Goal: Information Seeking & Learning: Learn about a topic

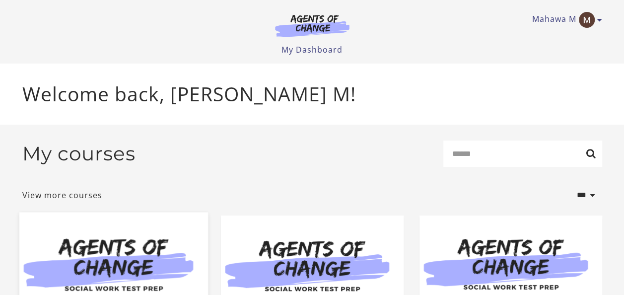
click at [140, 258] on img at bounding box center [113, 263] width 189 height 102
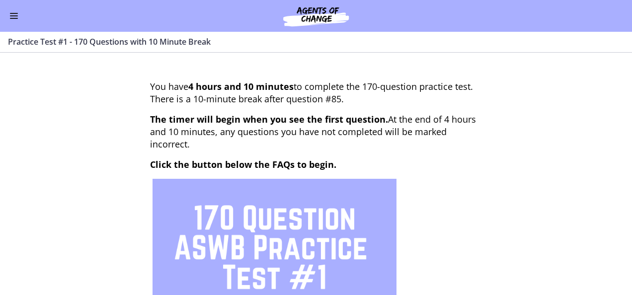
click at [14, 16] on button "Enable menu" at bounding box center [14, 16] width 12 height 12
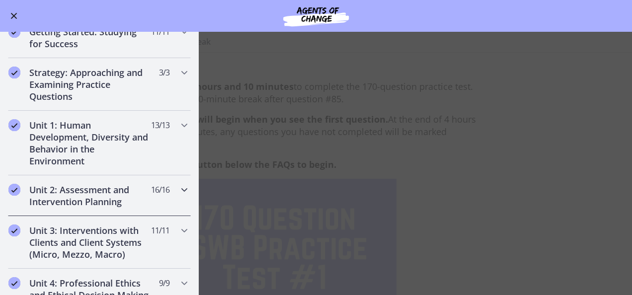
scroll to position [149, 0]
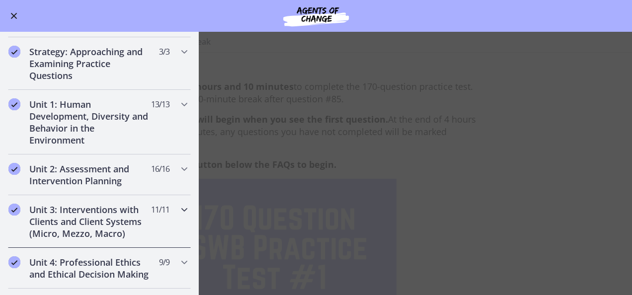
click at [64, 216] on h2 "Unit 3: Interventions with Clients and Client Systems (Micro, Mezzo, Macro)" at bounding box center [89, 222] width 121 height 36
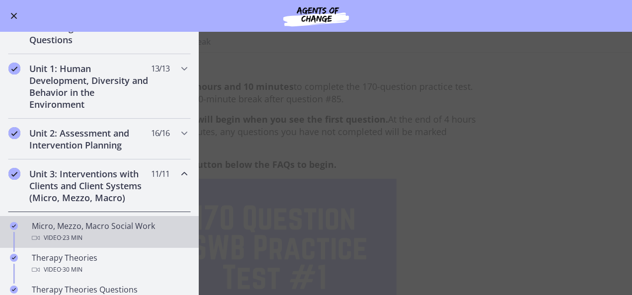
scroll to position [298, 0]
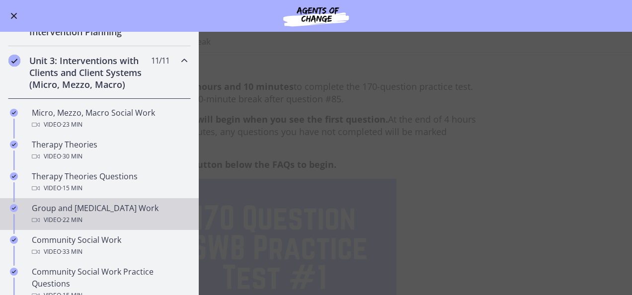
click at [75, 214] on span "· 22 min" at bounding box center [71, 220] width 21 height 12
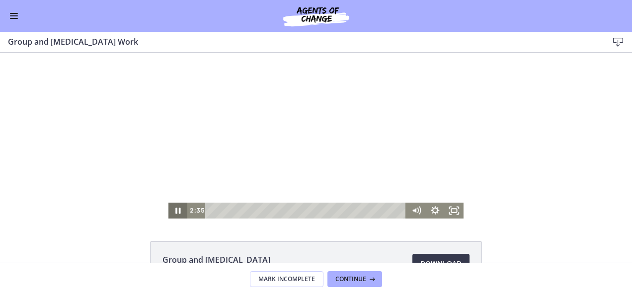
click at [174, 211] on icon "Pause" at bounding box center [177, 211] width 19 height 16
click at [176, 212] on icon "Play Video" at bounding box center [179, 211] width 6 height 8
click at [174, 212] on icon "Pause" at bounding box center [177, 210] width 23 height 19
